Goal: Task Accomplishment & Management: Manage account settings

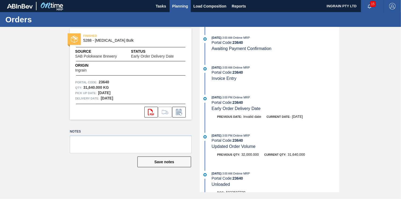
click at [177, 4] on span "Planning" at bounding box center [180, 6] width 16 height 6
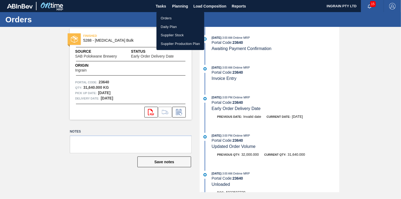
click at [162, 15] on li "Orders" at bounding box center [180, 18] width 48 height 9
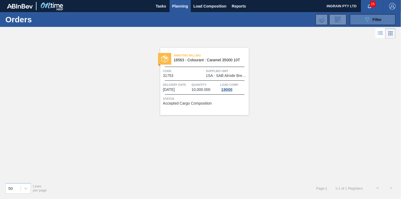
click at [358, 21] on button "089F7B8B-B2A5-4AFE-B5C0-19BA573D28AC Filter" at bounding box center [373, 19] width 46 height 11
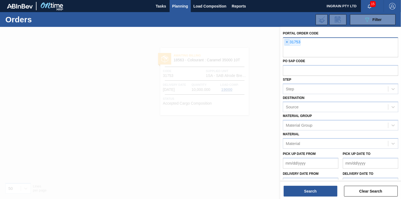
click at [287, 41] on span "×" at bounding box center [286, 42] width 5 height 6
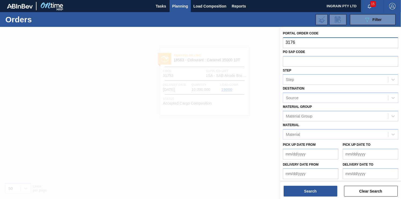
type input "31760"
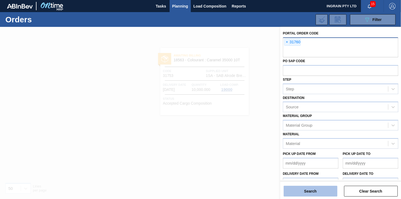
click at [303, 186] on button "Search" at bounding box center [311, 190] width 54 height 11
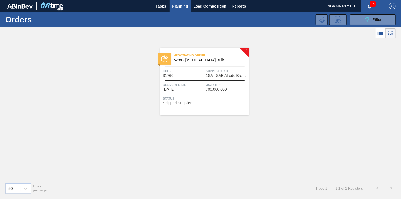
click at [201, 57] on span "Negotiating Order" at bounding box center [211, 55] width 75 height 5
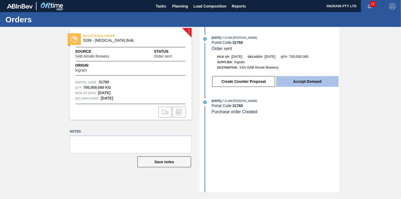
click at [299, 82] on button "Accept Demand" at bounding box center [307, 81] width 63 height 11
